Goal: Information Seeking & Learning: Learn about a topic

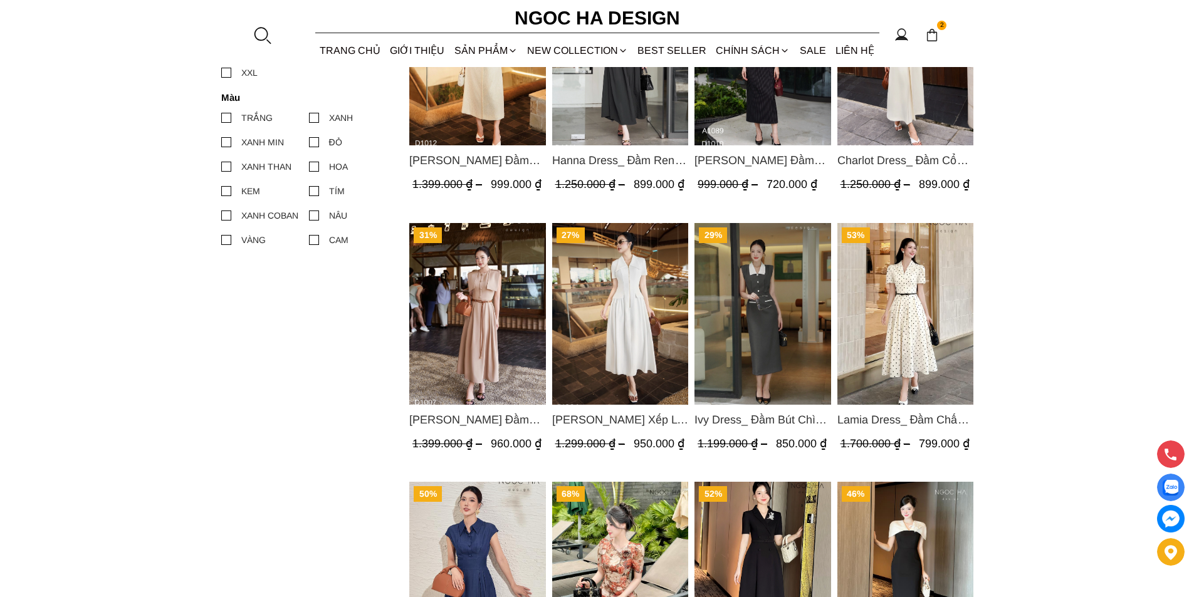
scroll to position [752, 0]
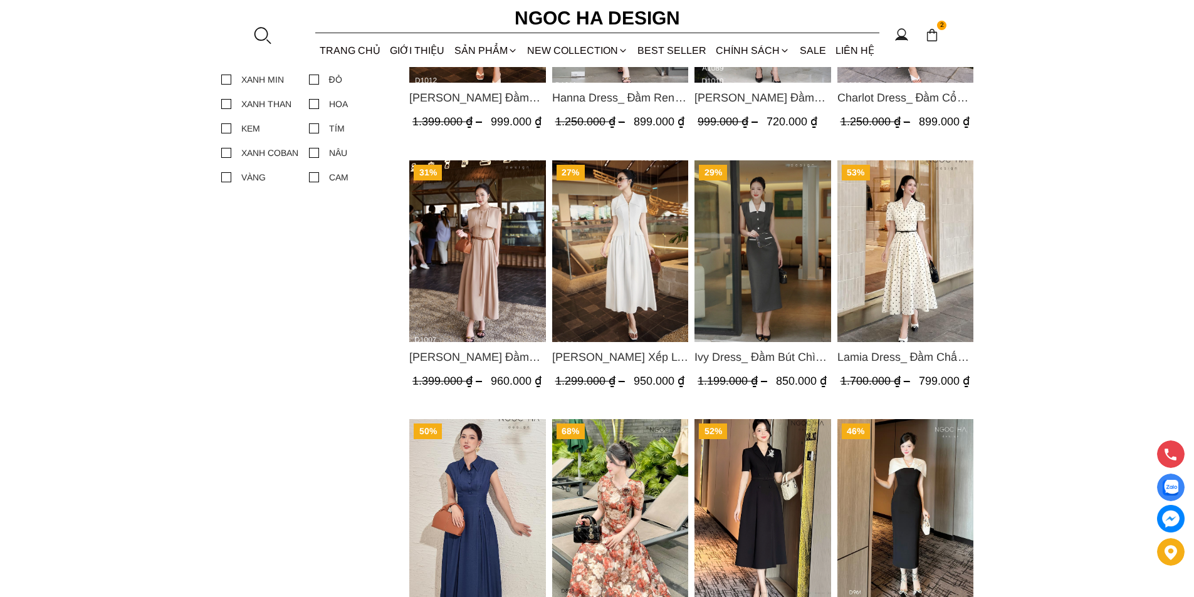
click at [875, 258] on img "Product image - Lamia Dress_ Đầm Chấm Bi Cổ Vest Màu Kem D1003" at bounding box center [905, 251] width 137 height 182
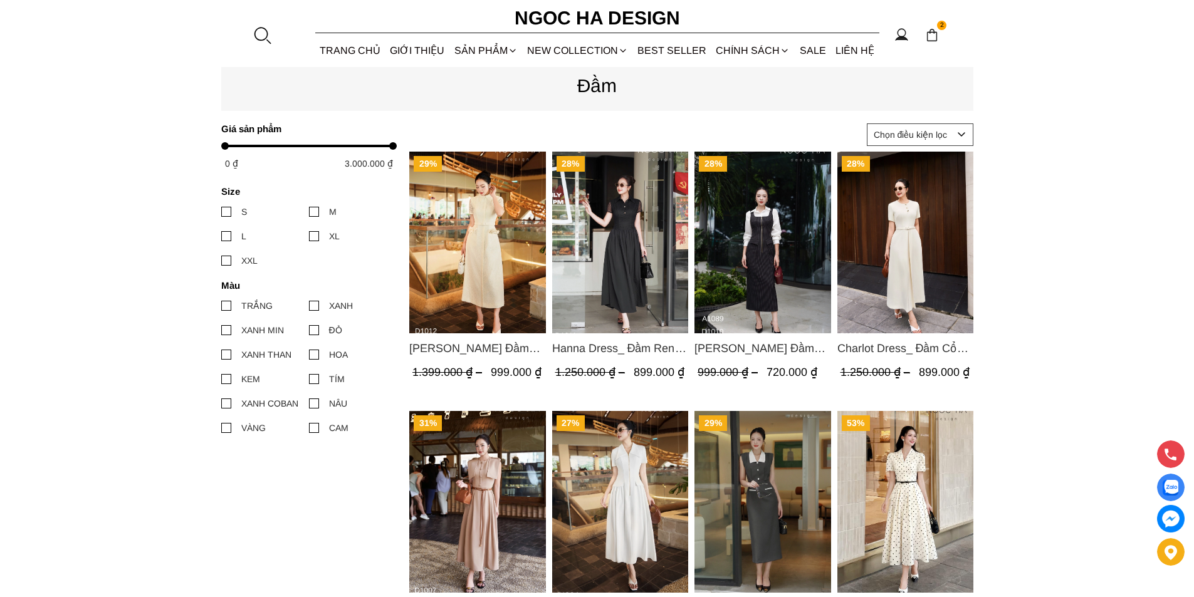
scroll to position [439, 0]
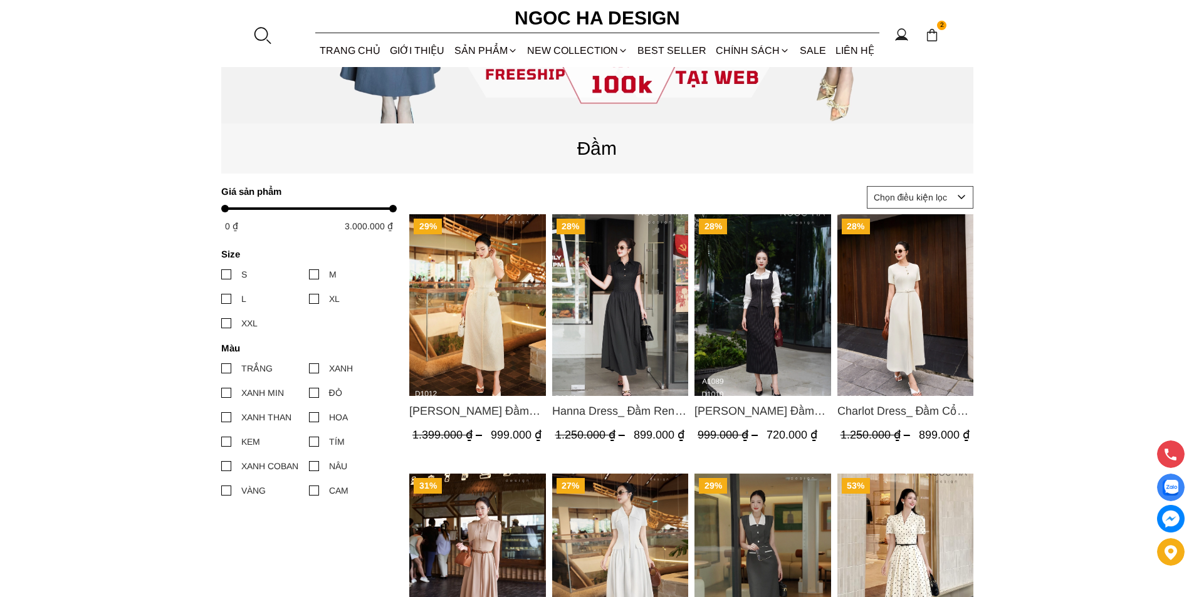
click at [500, 319] on img "Product image - Catherine Dress_ Đầm Ren Đính Hoa Túi Màu Kem D1012" at bounding box center [477, 305] width 137 height 182
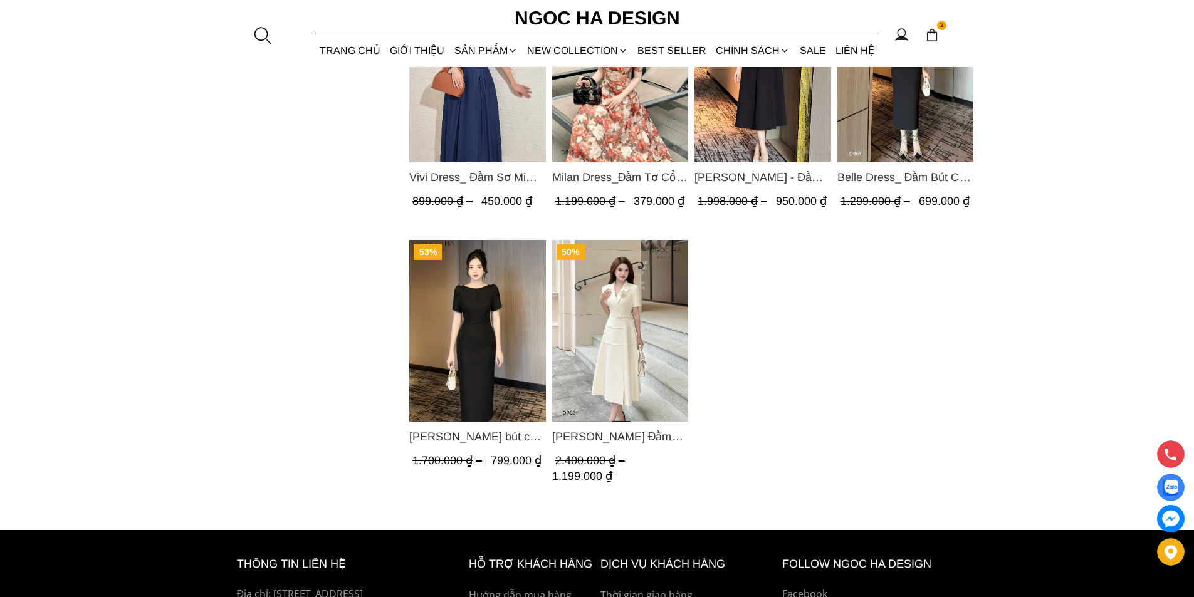
scroll to position [1066, 0]
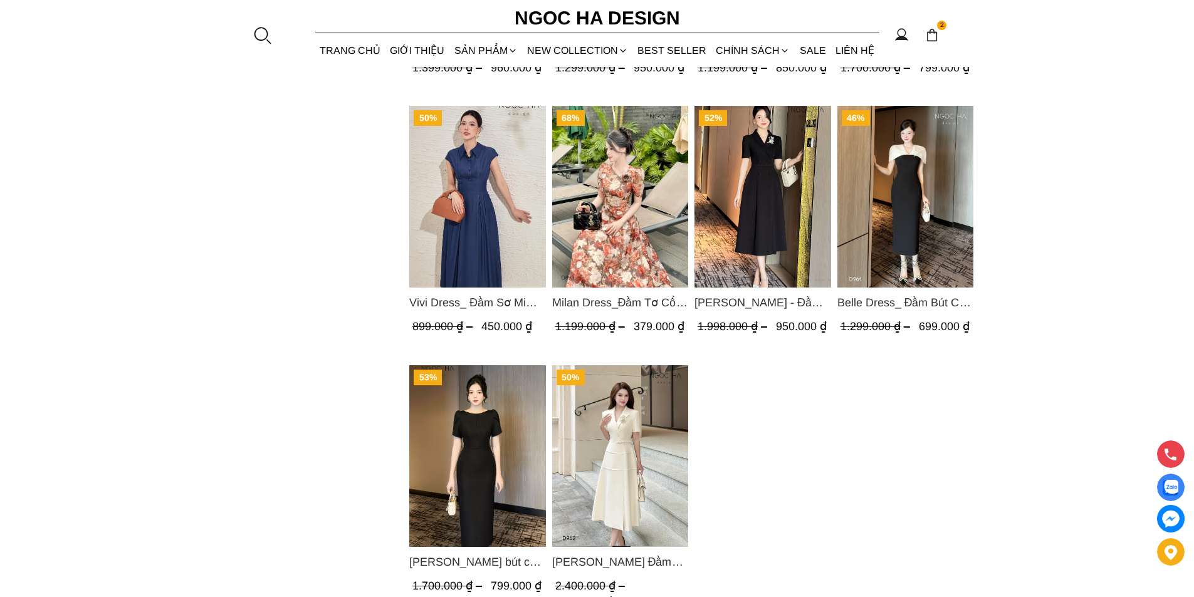
click at [619, 209] on img "Product image - Milan Dress_Đầm Tơ Cổ Tròn Đính Hoa, Tùng Xếp Ly D893" at bounding box center [620, 197] width 137 height 182
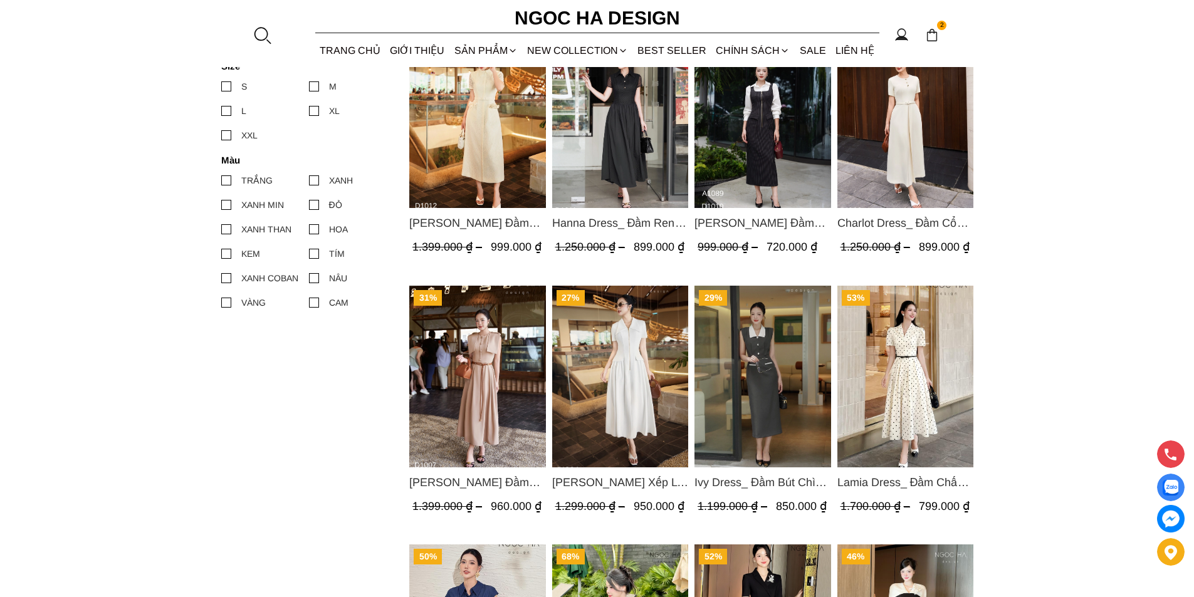
scroll to position [376, 0]
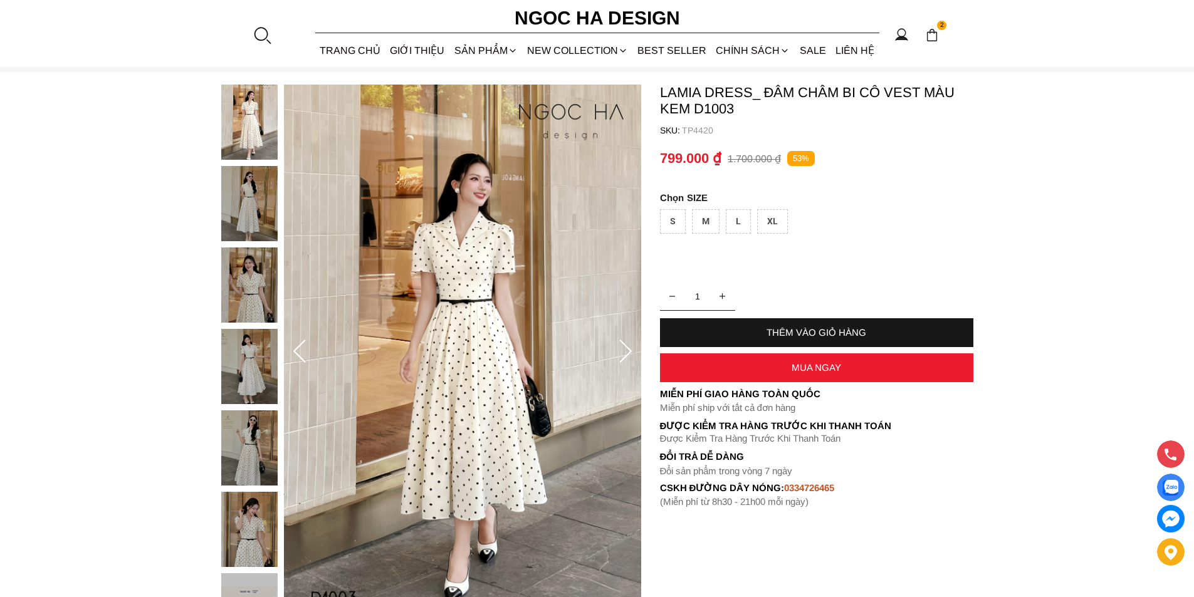
click at [246, 264] on img at bounding box center [249, 285] width 56 height 75
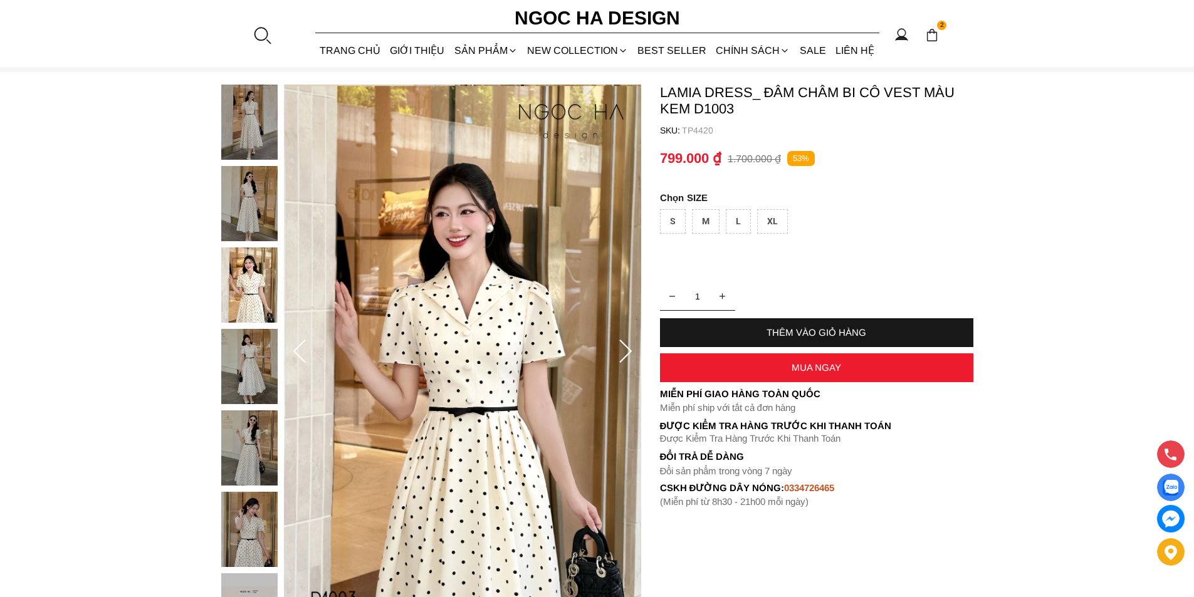
scroll to position [188, 0]
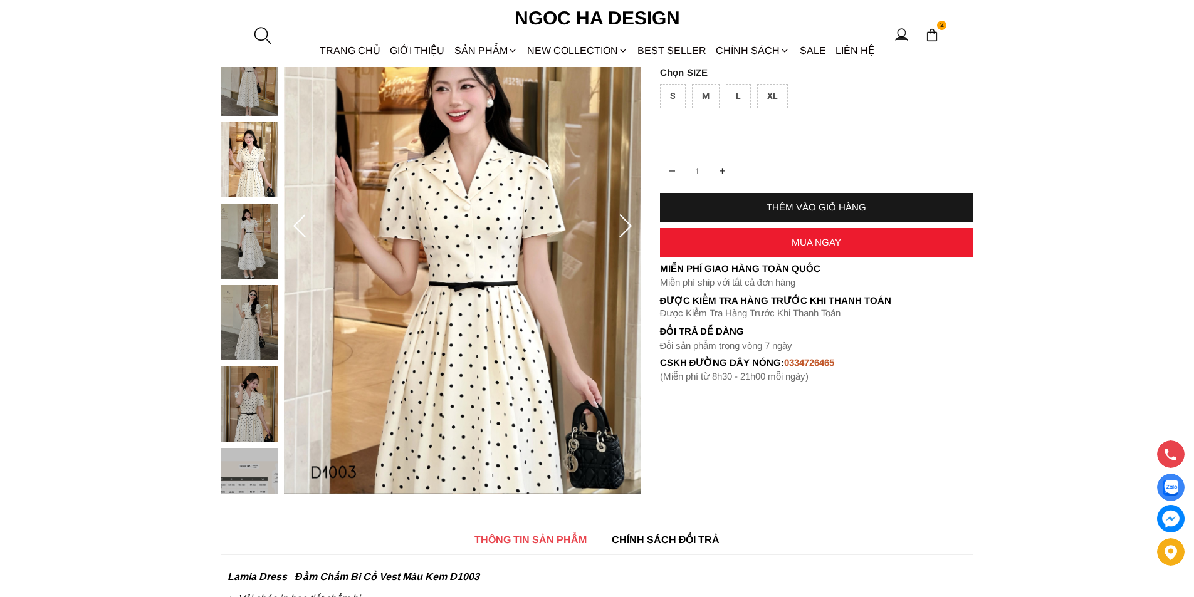
click at [242, 246] on img at bounding box center [249, 241] width 56 height 75
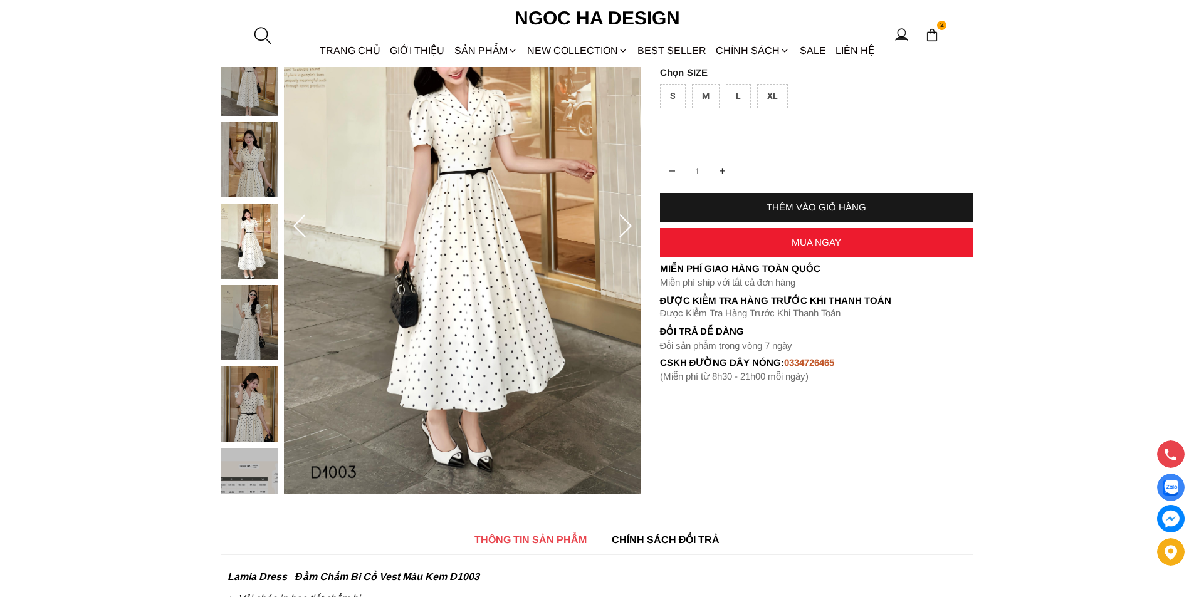
scroll to position [251, 0]
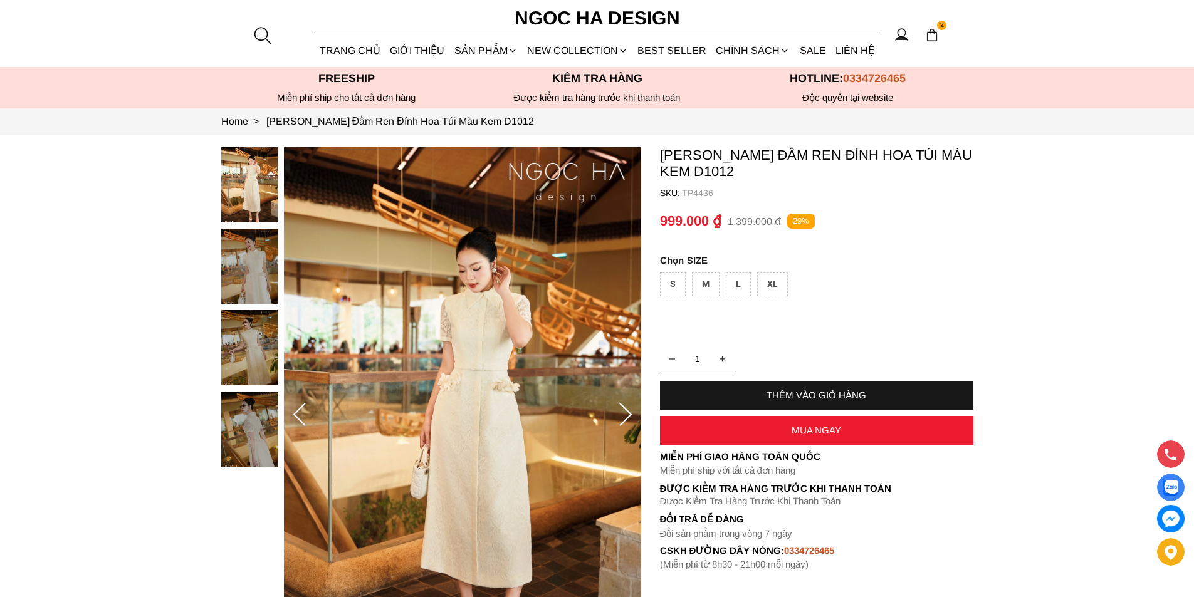
click at [238, 255] on img at bounding box center [249, 266] width 56 height 75
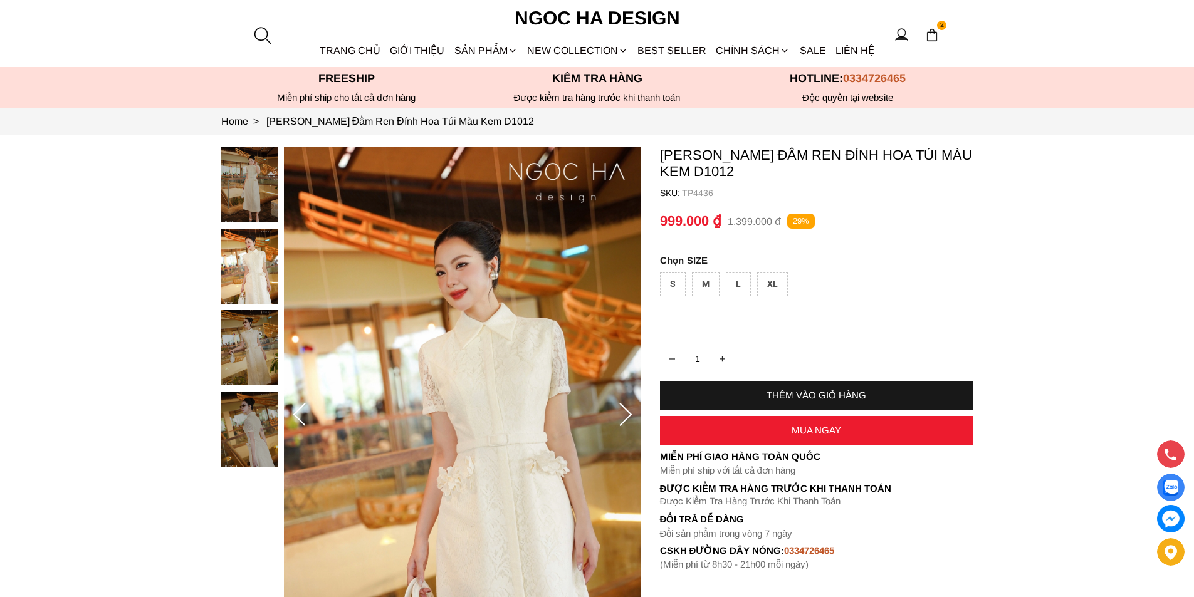
click at [246, 349] on img at bounding box center [249, 347] width 56 height 75
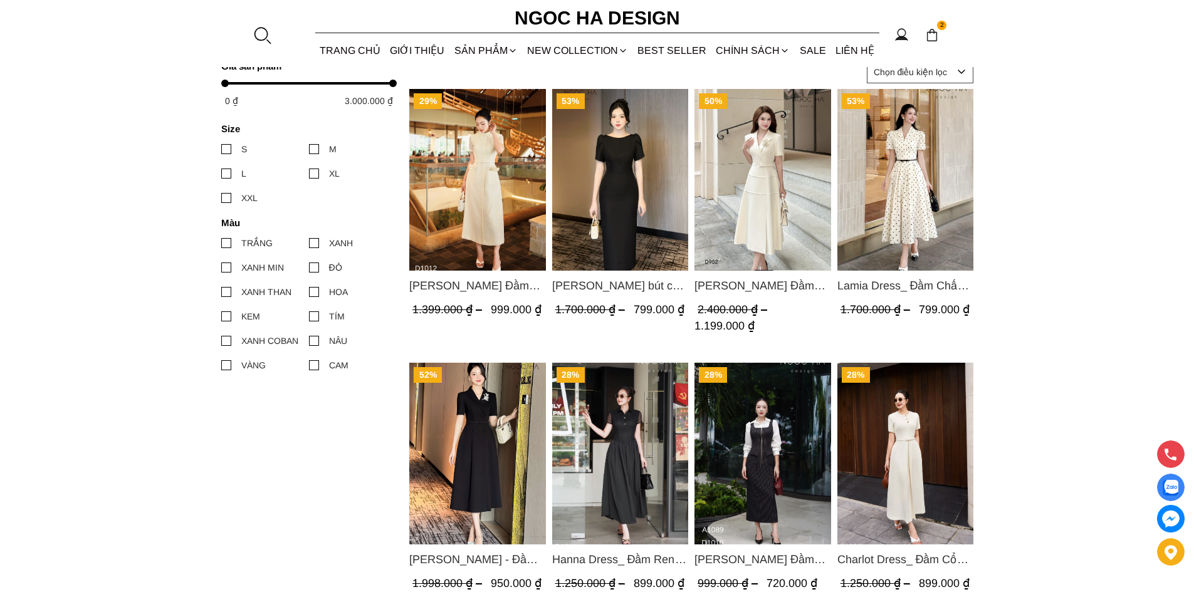
scroll to position [627, 0]
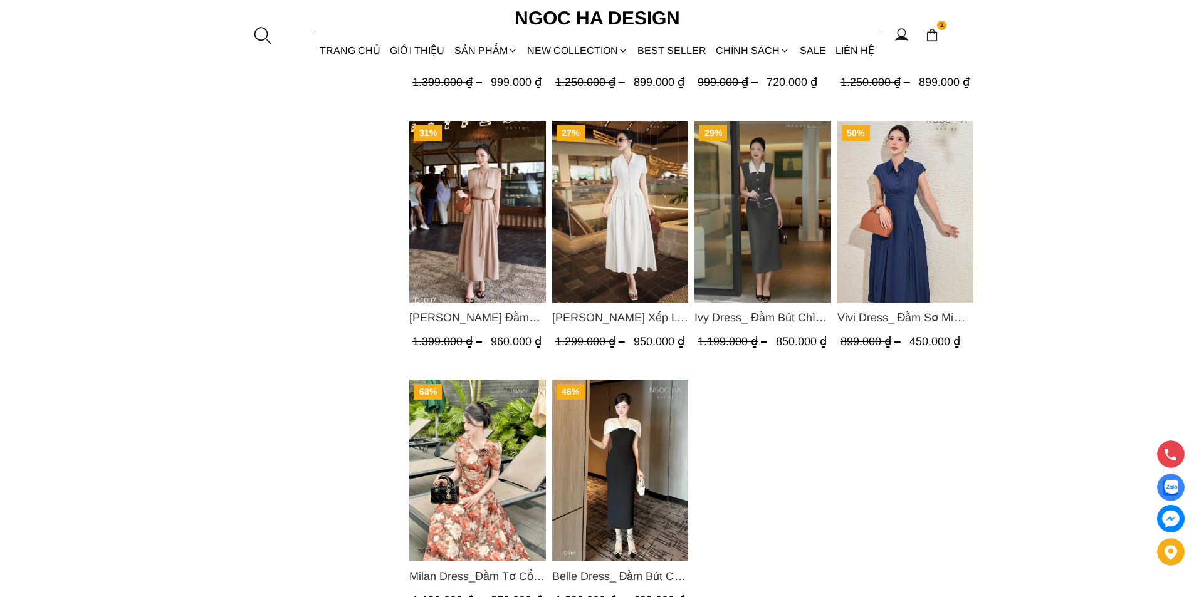
scroll to position [1191, 0]
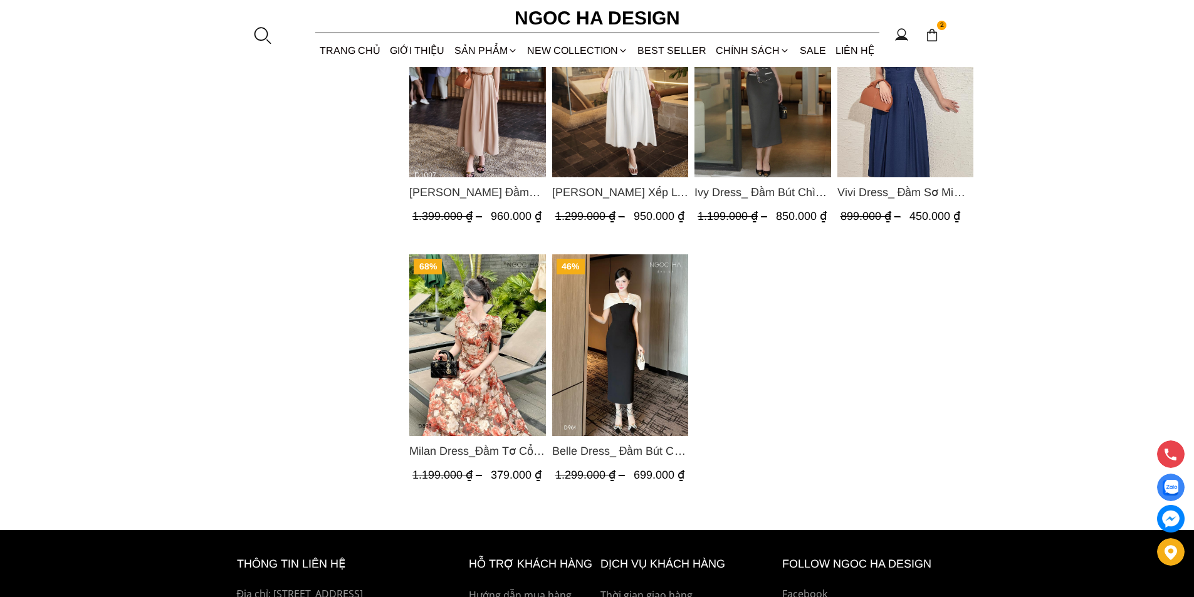
click at [480, 372] on img "Product image - Milan Dress_Đầm Tơ Cổ Tròn Đính Hoa, Tùng Xếp Ly D893" at bounding box center [477, 346] width 137 height 182
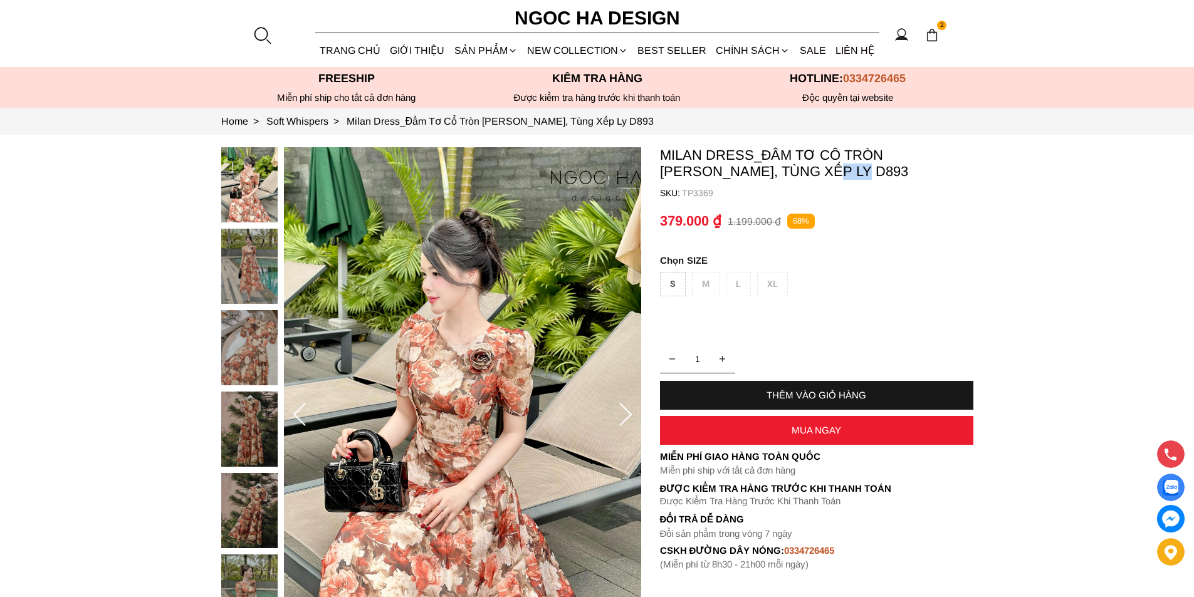
copy p "D893"
drag, startPoint x: 804, startPoint y: 165, endPoint x: 757, endPoint y: 167, distance: 47.1
click at [757, 167] on p "Milan Dress_Đầm Tơ Cổ Tròn [PERSON_NAME], Tùng Xếp Ly D893" at bounding box center [816, 163] width 313 height 33
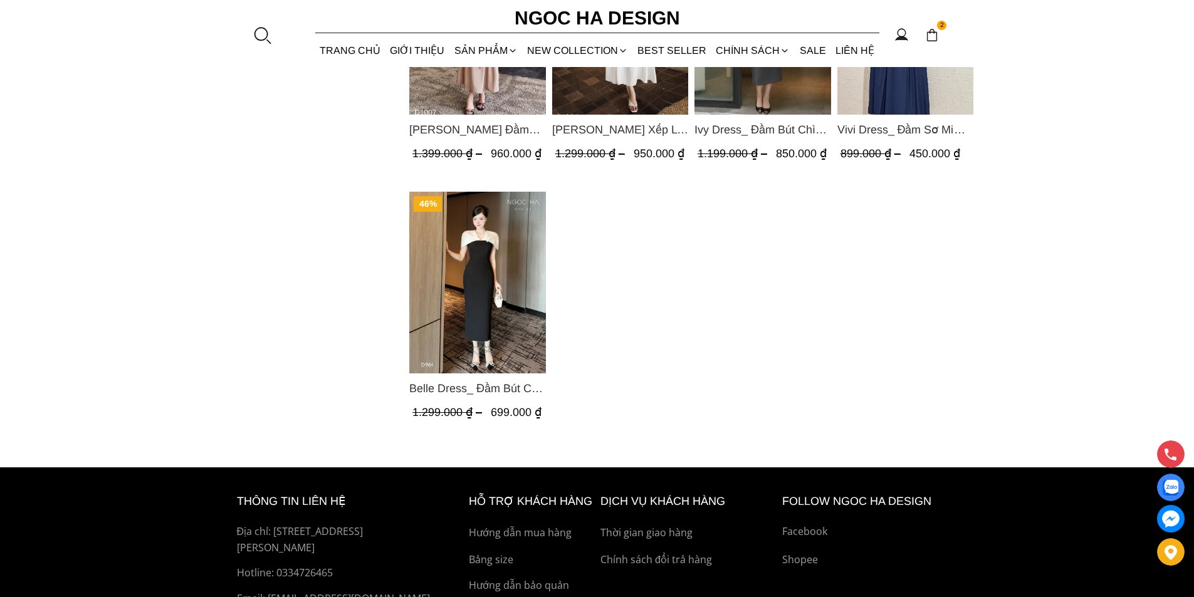
scroll to position [1003, 0]
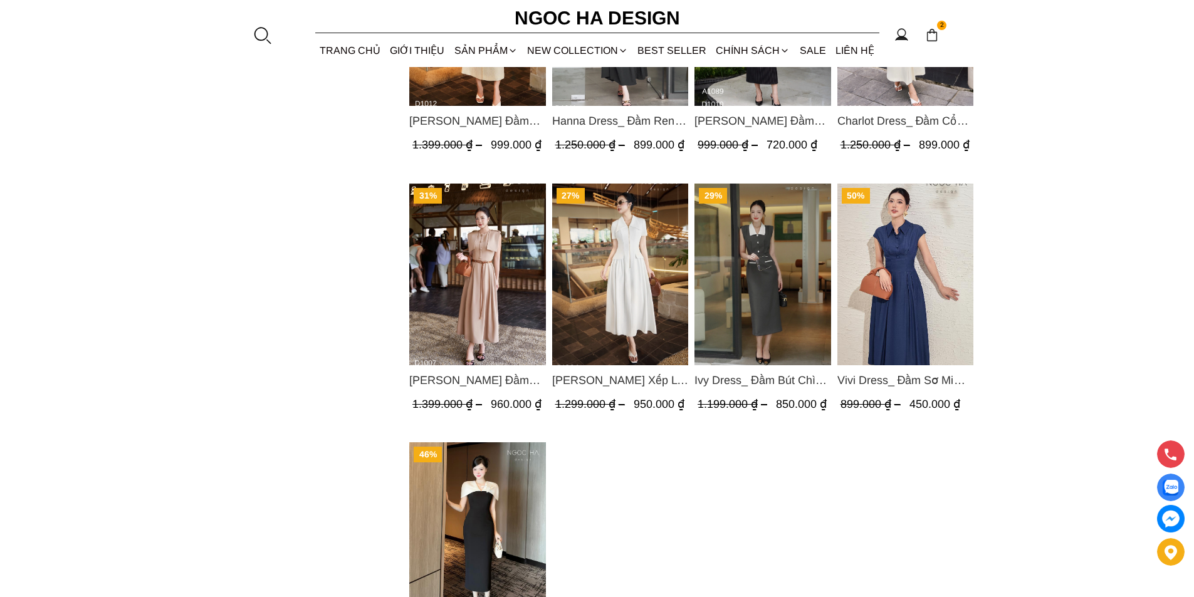
click at [918, 332] on img "Product image - Vivi Dress_ Đầm Sơ Mi Rớt Vai Bò Lụa Màu Xanh D1000" at bounding box center [905, 274] width 137 height 182
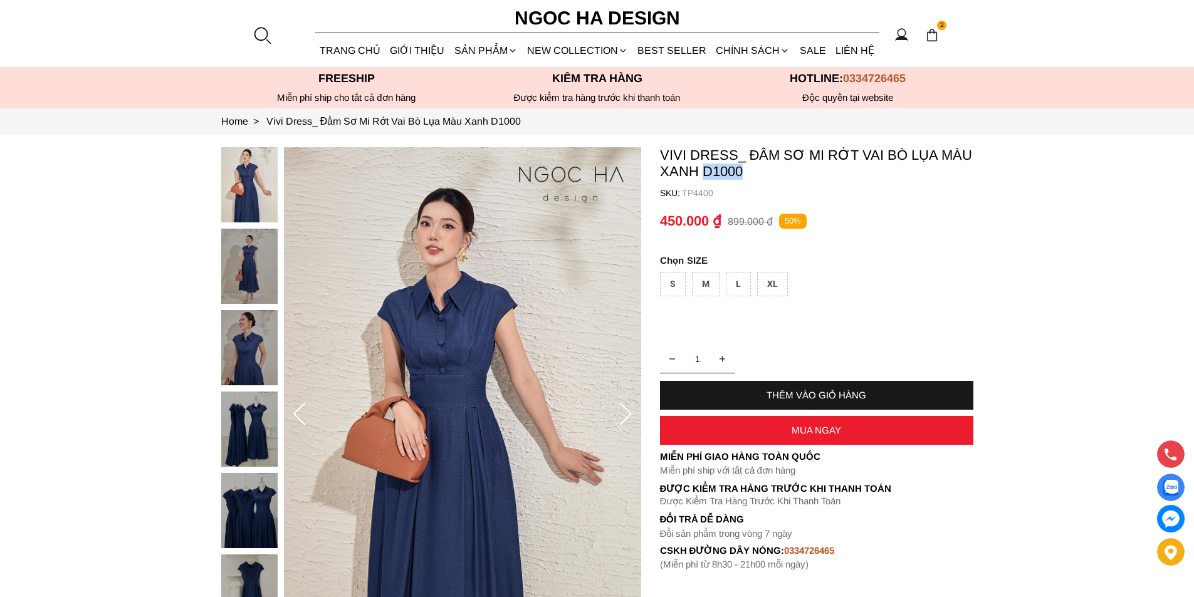
copy p "D1000"
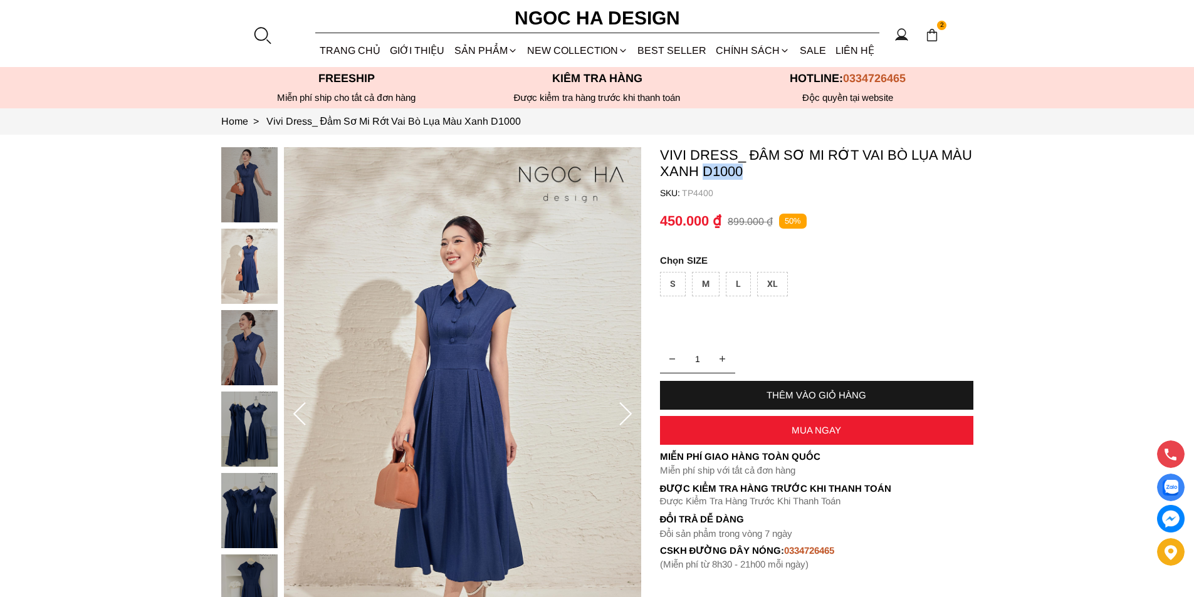
drag, startPoint x: 747, startPoint y: 176, endPoint x: 704, endPoint y: 173, distance: 42.7
click at [704, 173] on p "Vivi Dress_ Đầm Sơ Mi Rớt Vai Bò Lụa Màu Xanh D1000" at bounding box center [816, 163] width 313 height 33
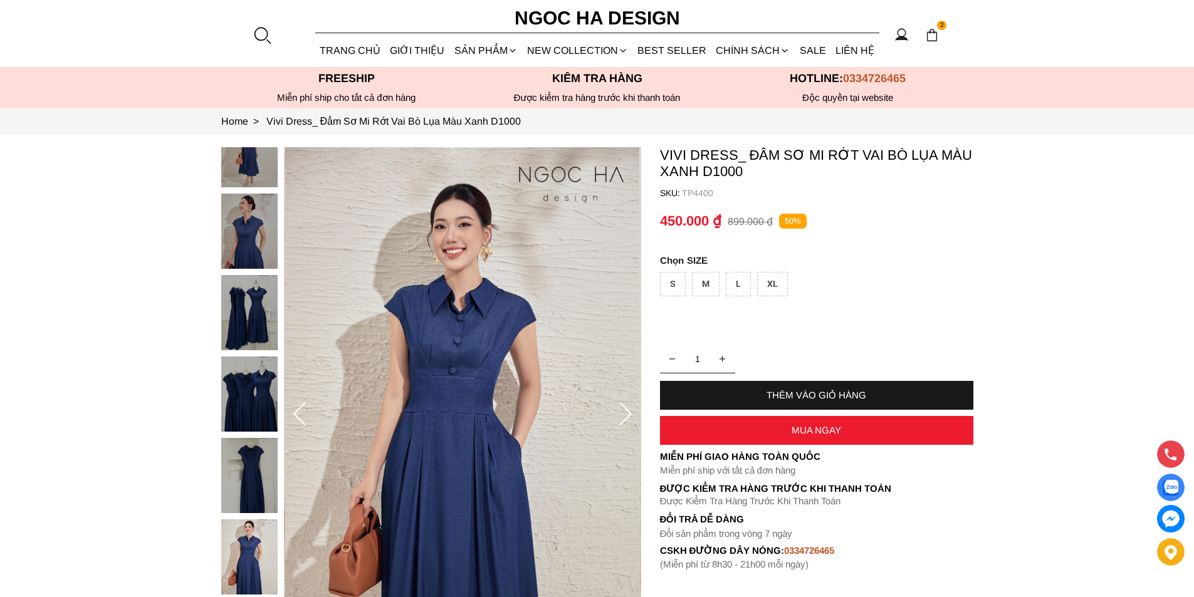
click at [262, 37] on div at bounding box center [262, 35] width 19 height 19
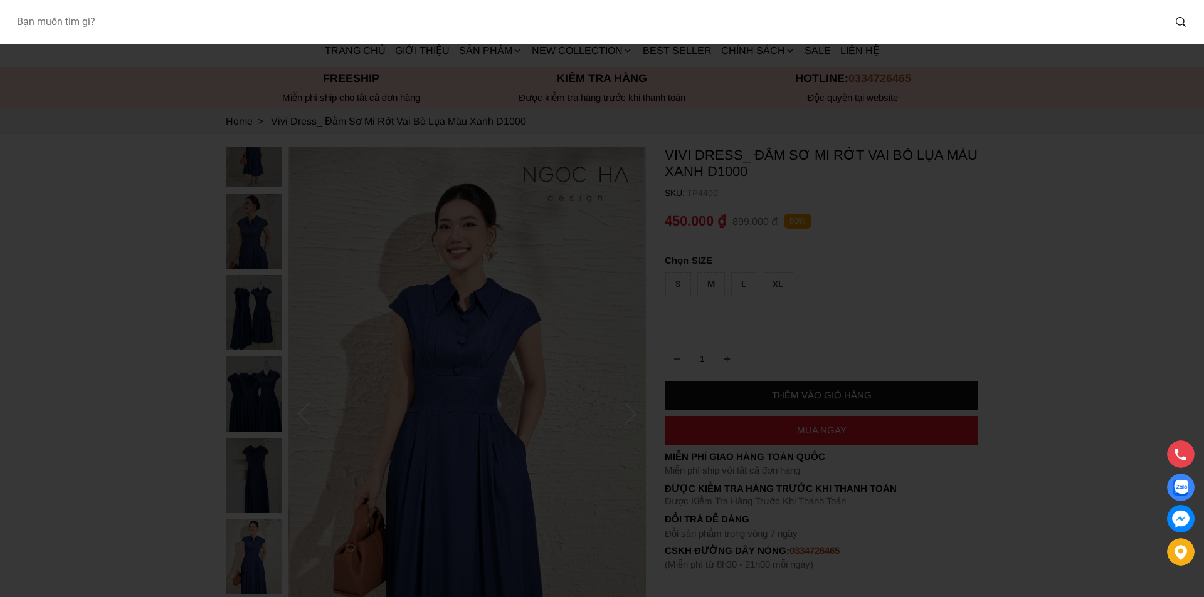
click at [201, 29] on input "Input search Bạn muốn tìm gì?" at bounding box center [584, 22] width 1157 height 29
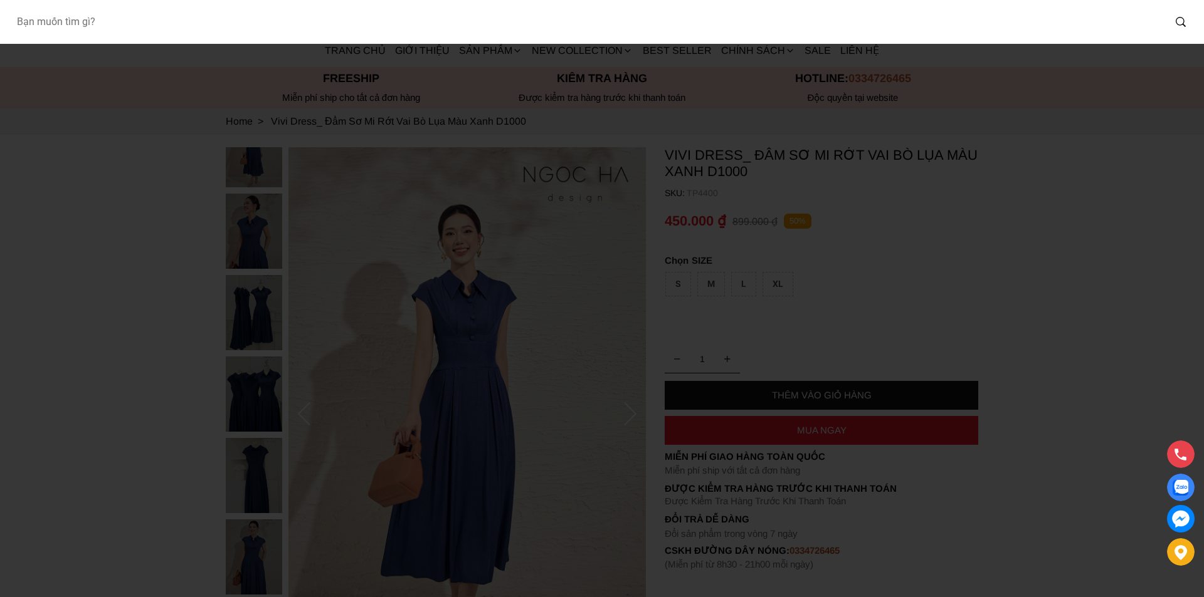
paste input "TP4402"
type input "TP4402"
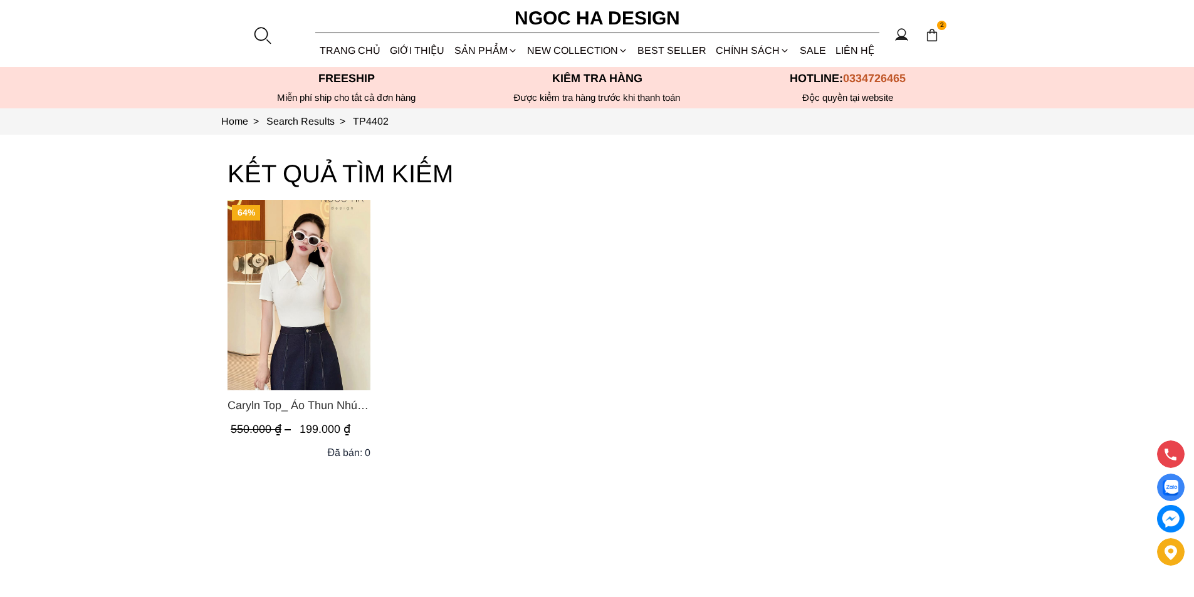
click at [295, 309] on img "Product image - Caryln Top_ Áo Thun Nhún Ngực Tay Cộc Màu Đỏ A1062" at bounding box center [299, 295] width 143 height 191
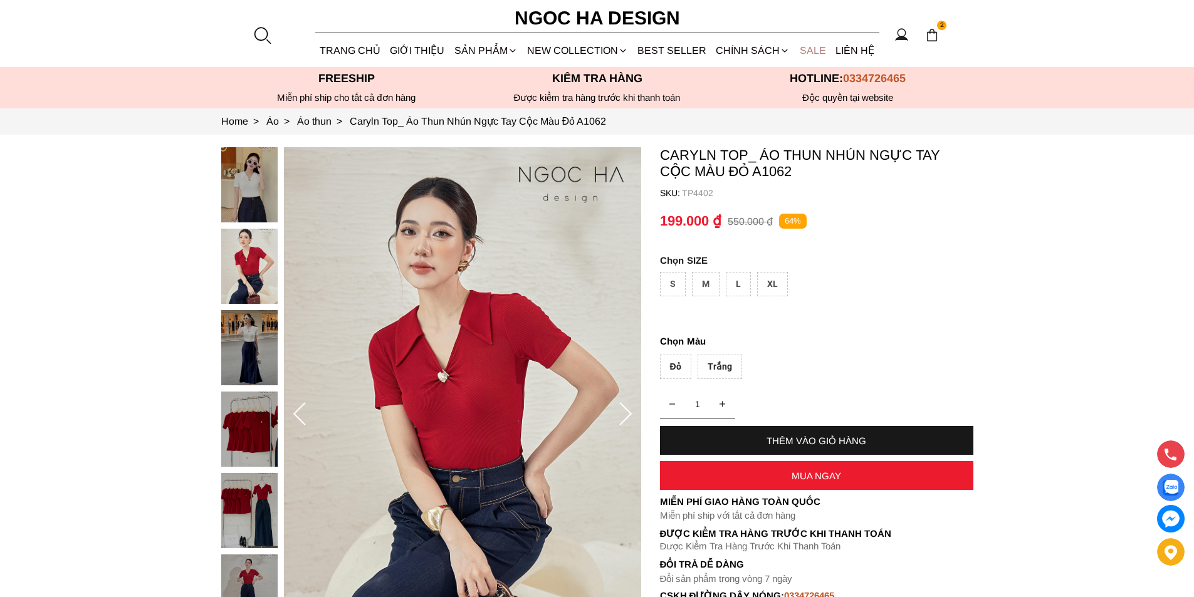
click at [809, 46] on link "SALE" at bounding box center [813, 50] width 36 height 33
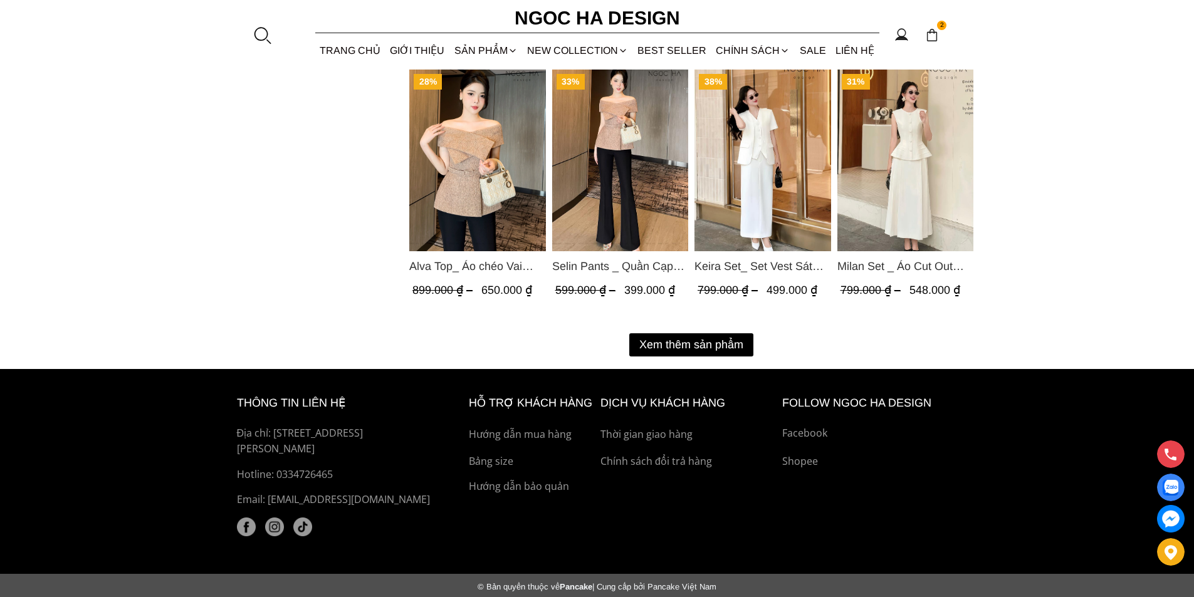
scroll to position [1645, 0]
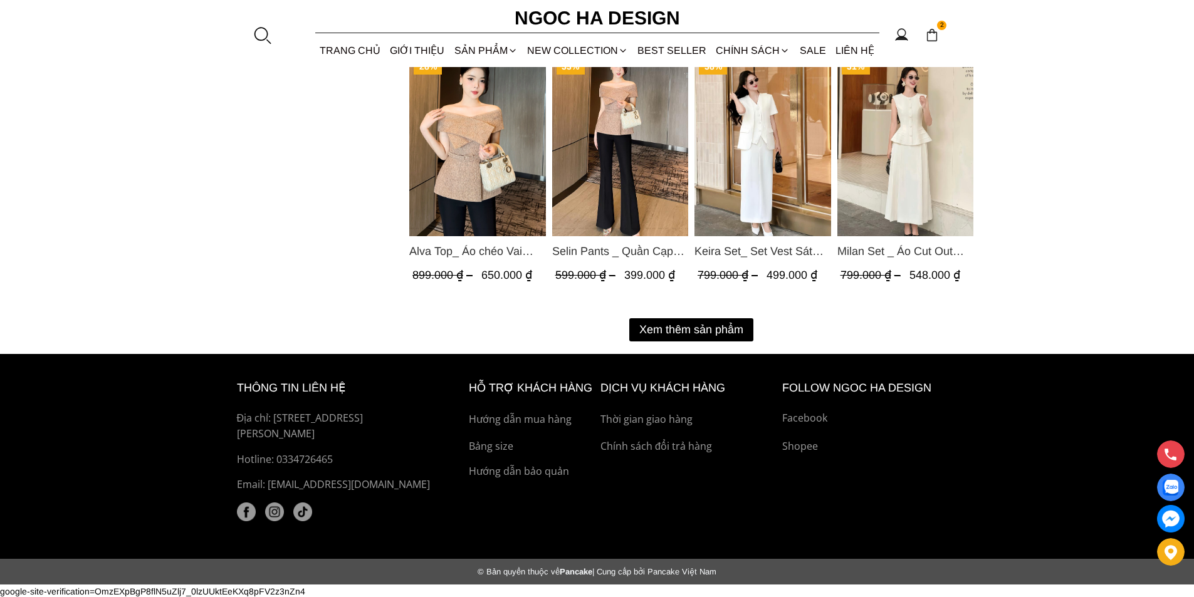
click at [668, 324] on button "Xem thêm sản phẩm" at bounding box center [691, 329] width 124 height 23
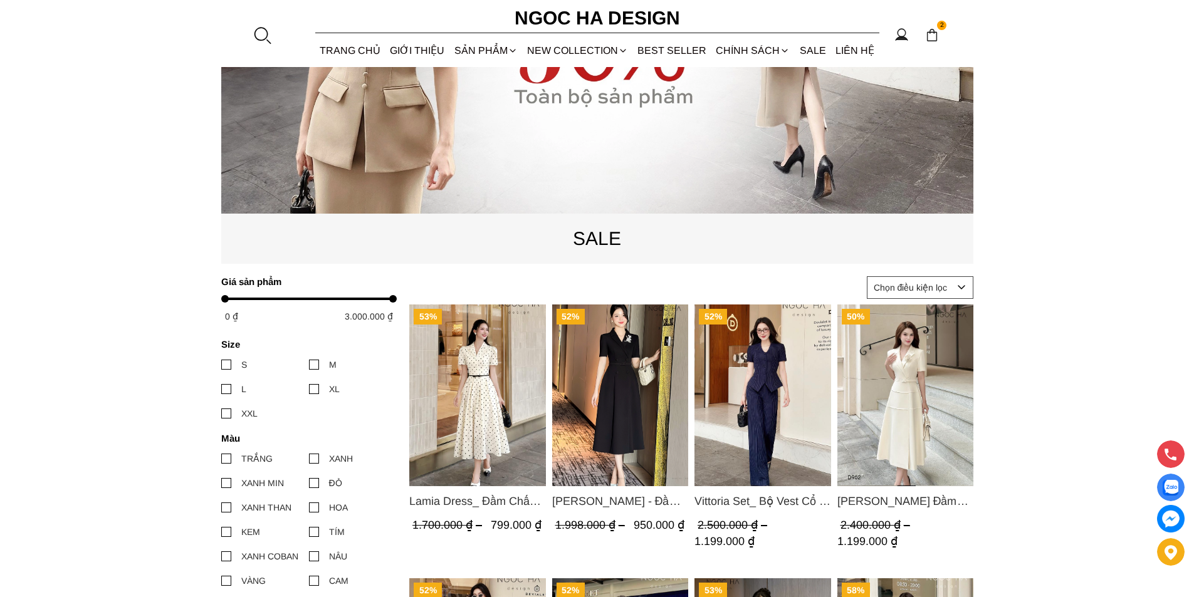
scroll to position [0, 0]
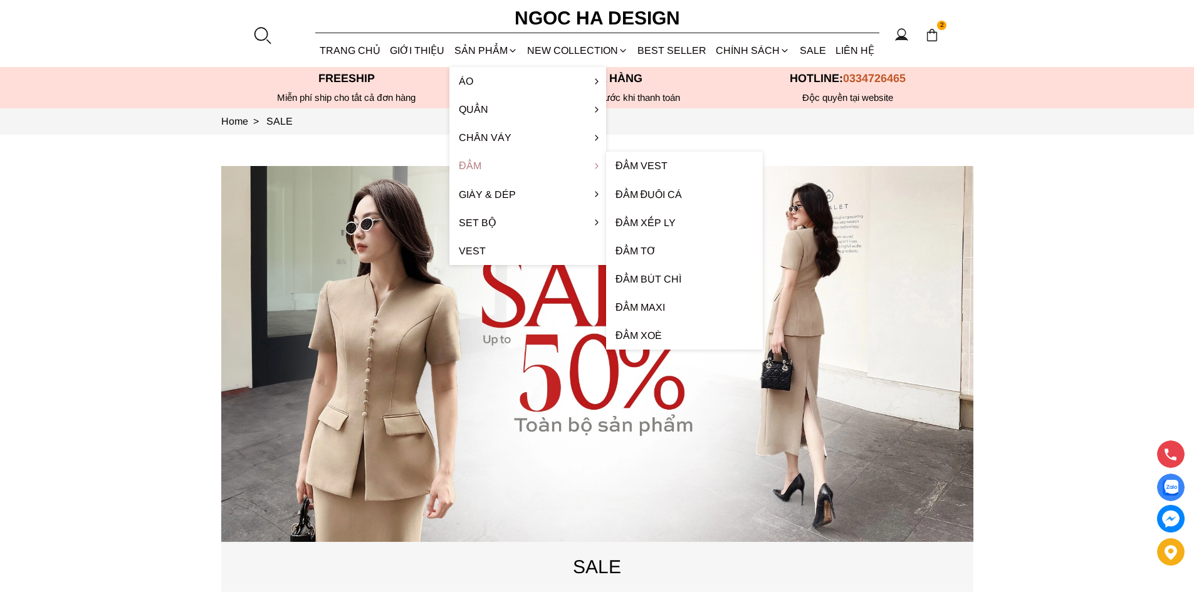
click at [466, 166] on link "Đầm" at bounding box center [528, 166] width 157 height 28
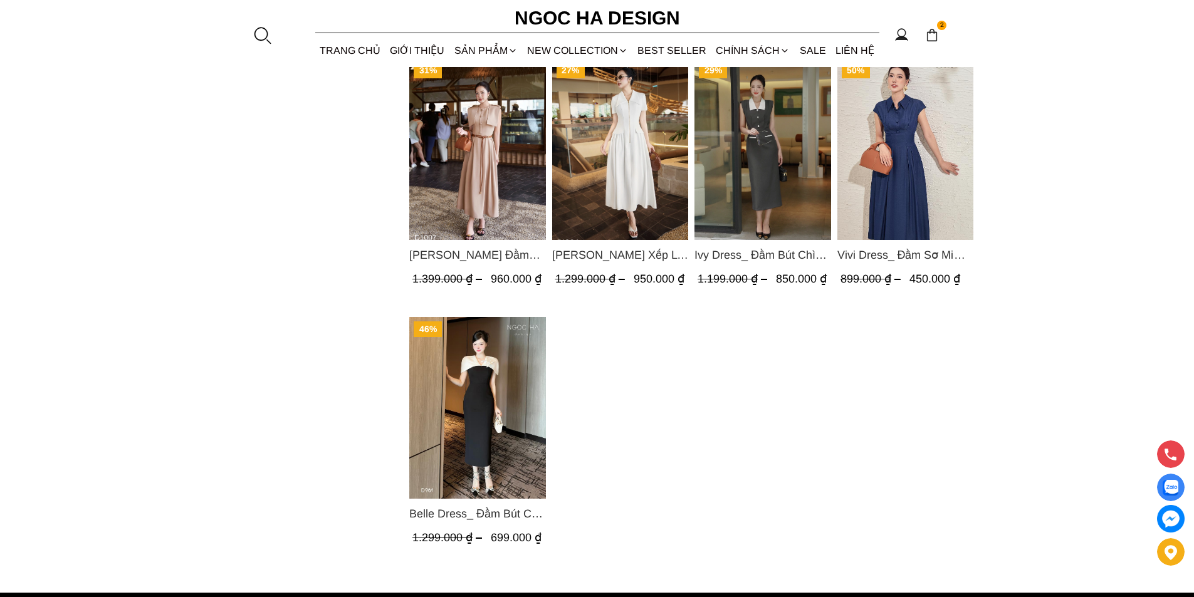
scroll to position [752, 0]
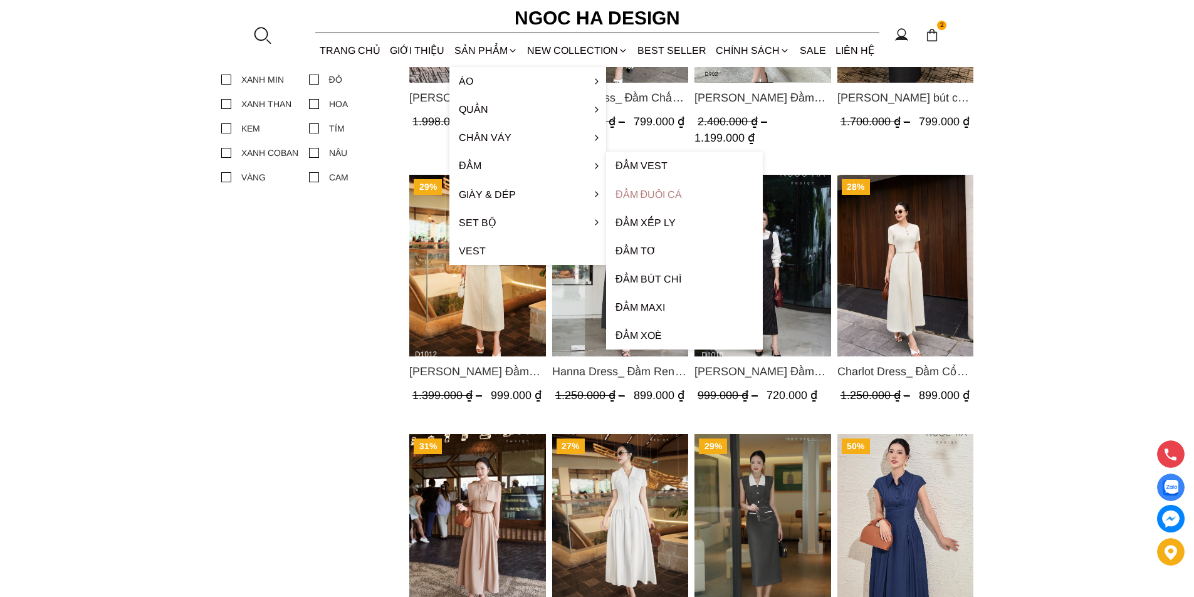
click at [654, 193] on link "Đầm đuôi cá" at bounding box center [684, 195] width 157 height 28
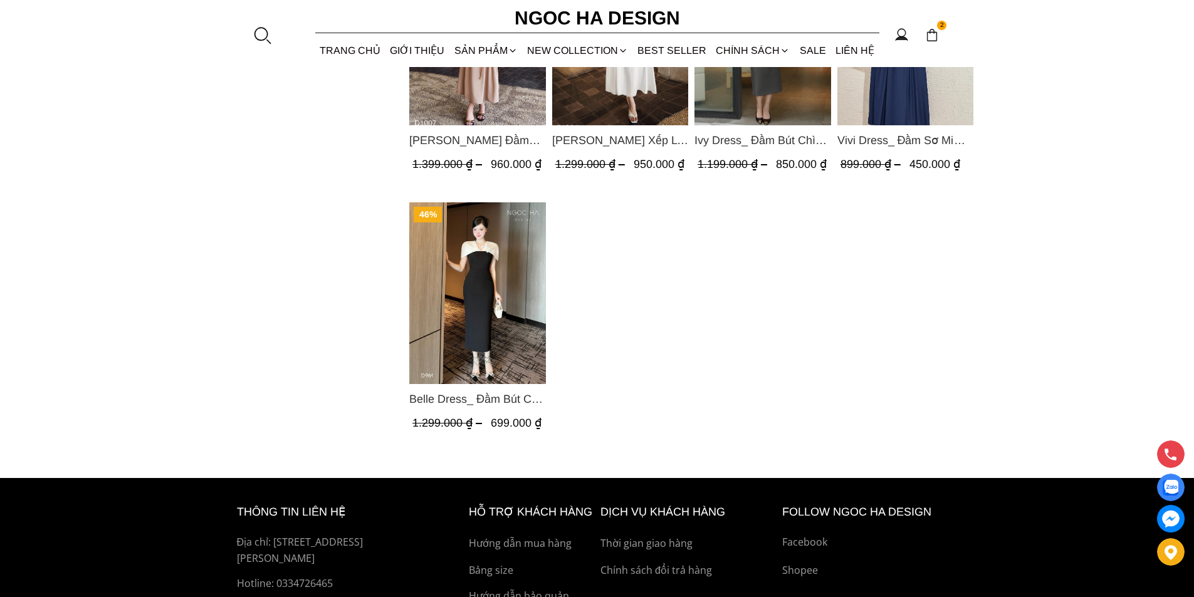
scroll to position [1306, 0]
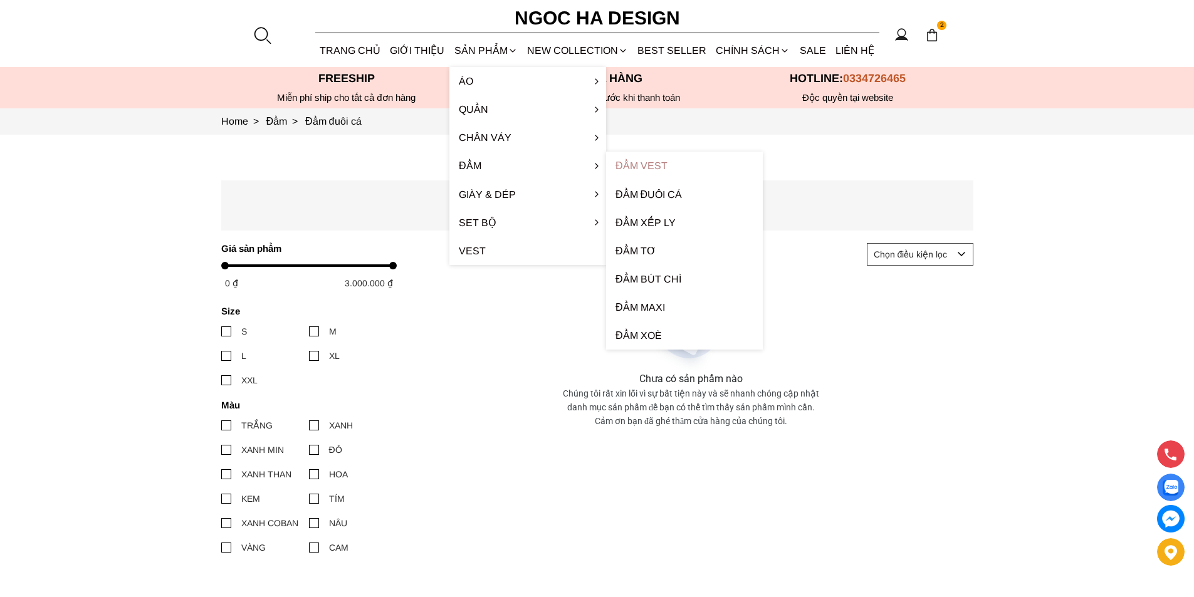
click at [678, 176] on link "Đầm Vest" at bounding box center [684, 166] width 157 height 28
